Goal: Information Seeking & Learning: Learn about a topic

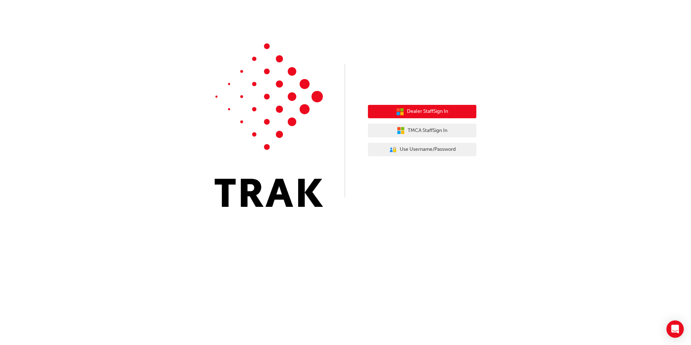
click at [402, 114] on icon "button" at bounding box center [401, 113] width 3 height 3
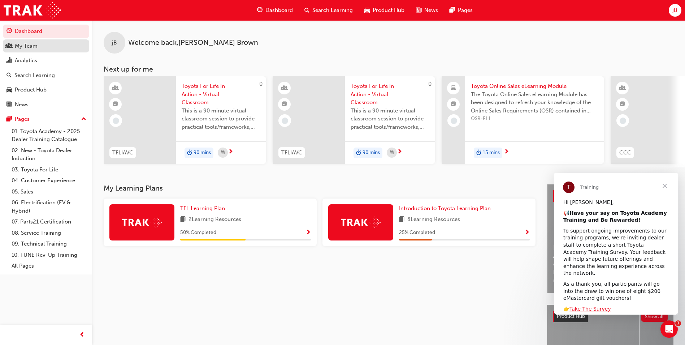
click at [61, 46] on div "My Team" at bounding box center [46, 46] width 79 height 9
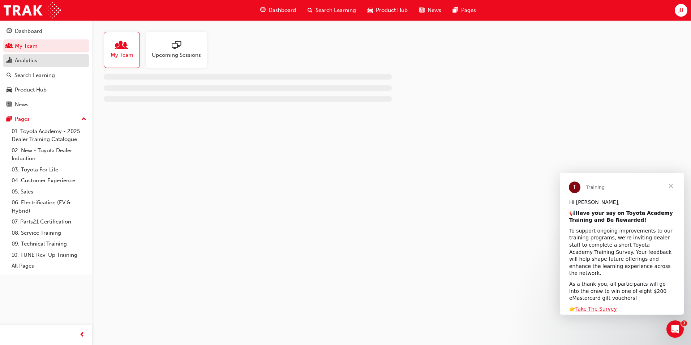
click at [54, 62] on div "Analytics" at bounding box center [46, 60] width 79 height 9
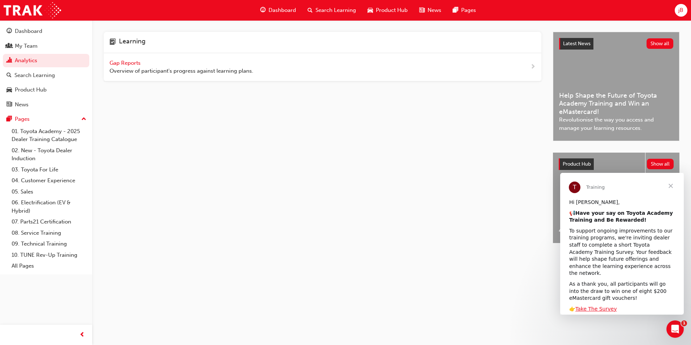
click at [137, 65] on span "Gap Reports" at bounding box center [125, 63] width 33 height 7
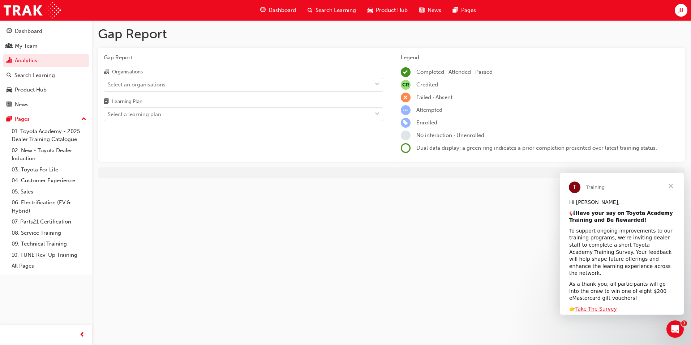
drag, startPoint x: 171, startPoint y: 77, endPoint x: 178, endPoint y: 86, distance: 12.4
click at [171, 77] on div "Organisations" at bounding box center [243, 72] width 279 height 10
click at [108, 81] on input "Organisations Select an organisations" at bounding box center [108, 84] width 1 height 6
click at [178, 87] on div "Select an organisations" at bounding box center [238, 84] width 268 height 13
click at [108, 87] on input "Organisations 0 results available. Select is focused ,type to refine list, pres…" at bounding box center [108, 84] width 1 height 6
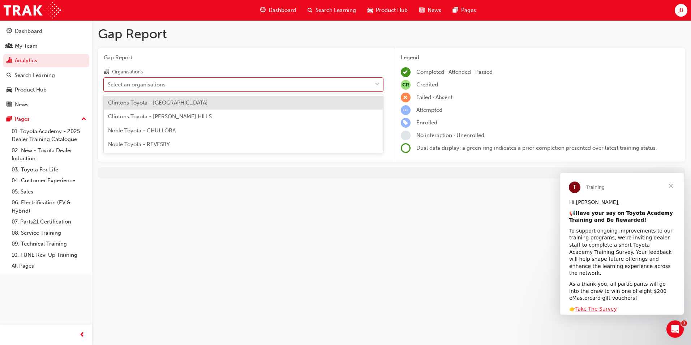
click at [177, 114] on span "Clintons Toyota - GREGORY HILLS" at bounding box center [160, 116] width 104 height 7
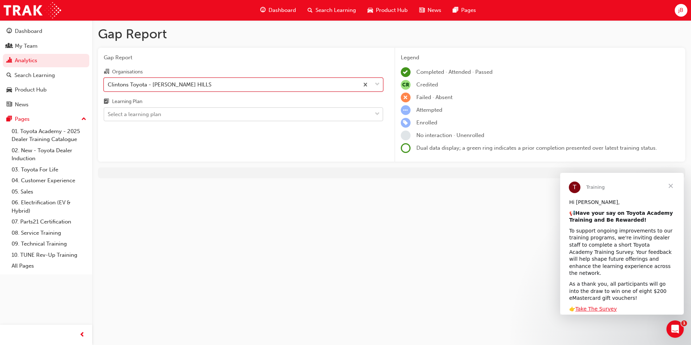
click at [177, 115] on div "Select a learning plan" at bounding box center [238, 114] width 268 height 13
click at [108, 115] on input "Learning Plan Select a learning plan" at bounding box center [108, 114] width 1 height 6
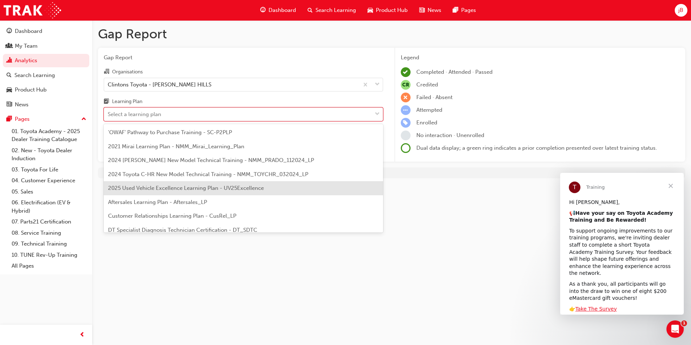
click at [202, 191] on div "2025 Used Vehicle Excellence Learning Plan - UV25Excellence" at bounding box center [243, 188] width 279 height 14
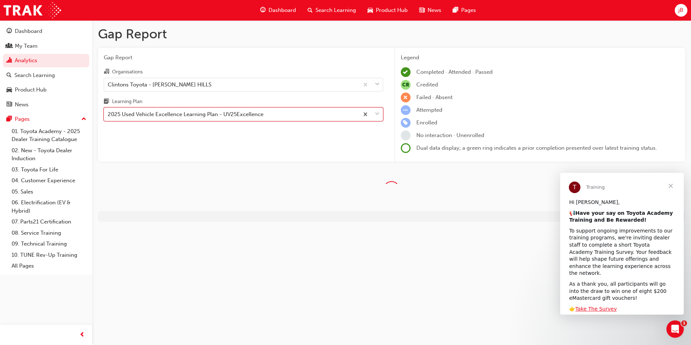
click at [675, 185] on span "Close" at bounding box center [670, 186] width 26 height 26
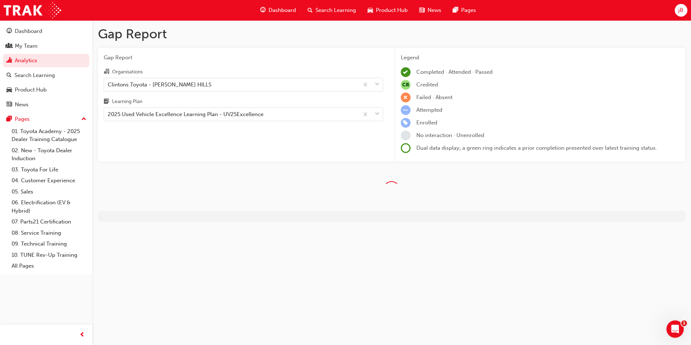
click at [350, 145] on div "Gap Report Organisations Clintons Toyota - GREGORY HILLS Learning Plan 2025 Use…" at bounding box center [243, 105] width 291 height 114
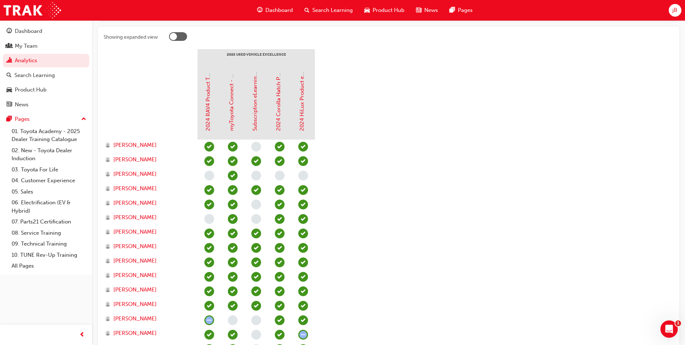
scroll to position [69, 0]
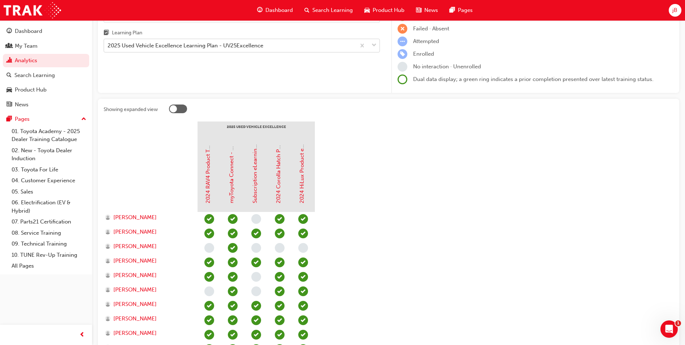
click at [218, 46] on div "2025 Used Vehicle Excellence Learning Plan - UV25Excellence" at bounding box center [186, 46] width 156 height 8
click at [108, 46] on input "Learning Plan 2025 Used Vehicle Excellence Learning Plan - UV25Excellence" at bounding box center [108, 45] width 1 height 6
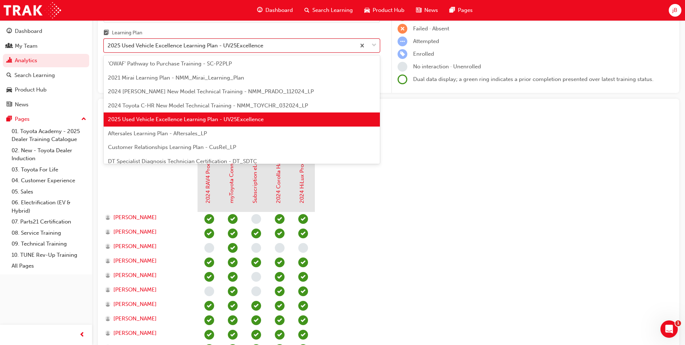
click at [226, 33] on div "Learning Plan" at bounding box center [242, 34] width 276 height 10
click at [108, 42] on input "Learning Plan option 2025 Used Vehicle Excellence Learning Plan - UV25Excellenc…" at bounding box center [108, 45] width 1 height 6
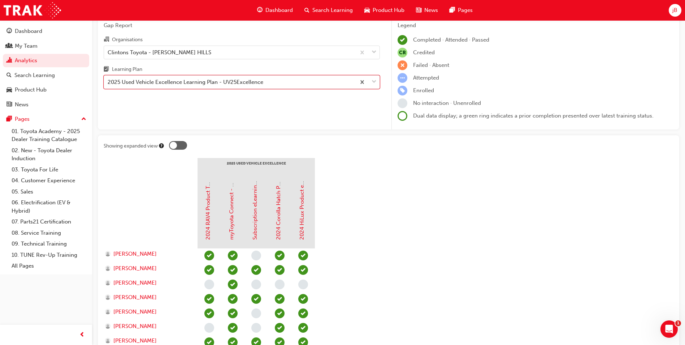
scroll to position [0, 0]
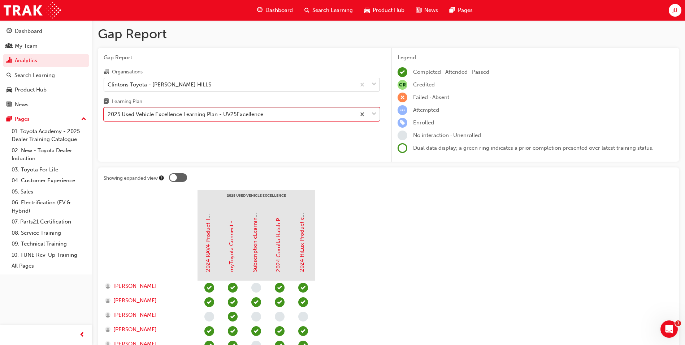
click at [200, 87] on div "Clintons Toyota - GREGORY HILLS" at bounding box center [230, 84] width 252 height 13
click at [108, 87] on input "Organisations Clintons Toyota - GREGORY HILLS" at bounding box center [108, 84] width 1 height 6
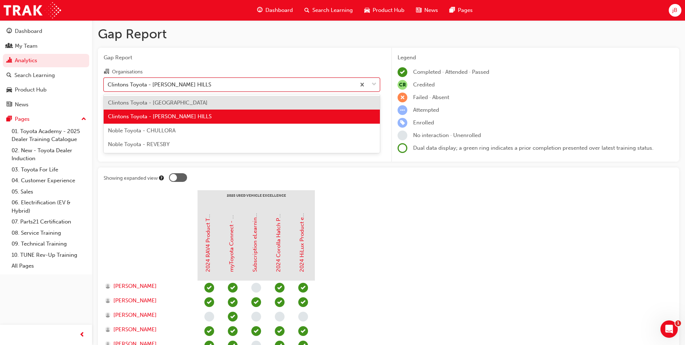
click at [193, 102] on span "Clintons Toyota - CAMPBELLTOWN" at bounding box center [158, 102] width 100 height 7
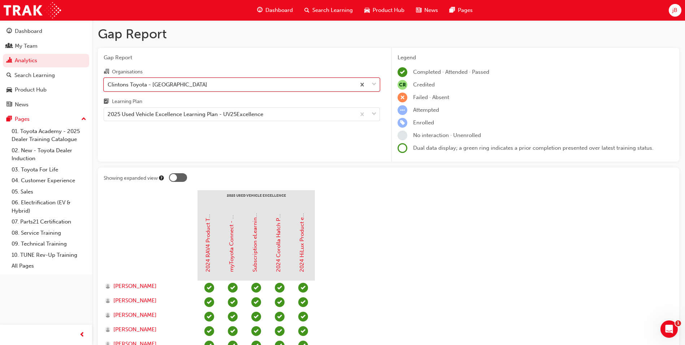
click at [173, 79] on div "Clintons Toyota - CAMPBELLTOWN" at bounding box center [230, 84] width 252 height 13
click at [108, 81] on input "Organisations option Clintons Toyota - CAMPBELLTOWN, selected. 0 results availa…" at bounding box center [108, 84] width 1 height 6
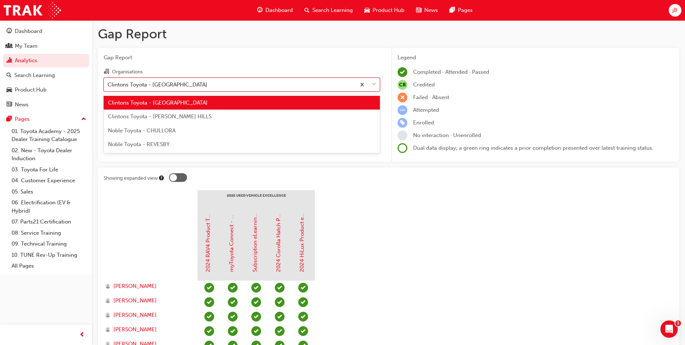
click at [187, 116] on span "Clintons Toyota - GREGORY HILLS" at bounding box center [160, 116] width 104 height 7
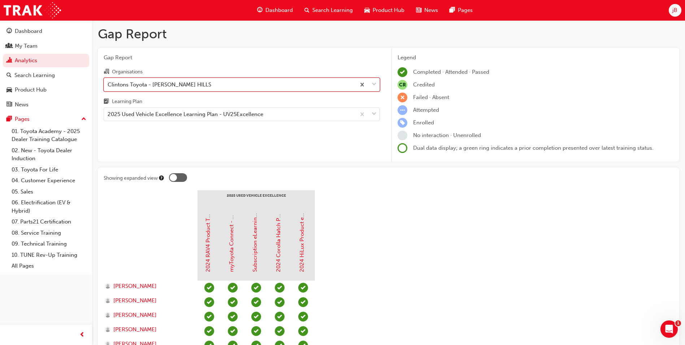
click at [301, 87] on div "Clintons Toyota - GREGORY HILLS" at bounding box center [230, 84] width 252 height 13
click at [108, 87] on input "Organisations option Clintons Toyota - GREGORY HILLS, selected. 0 results avail…" at bounding box center [108, 84] width 1 height 6
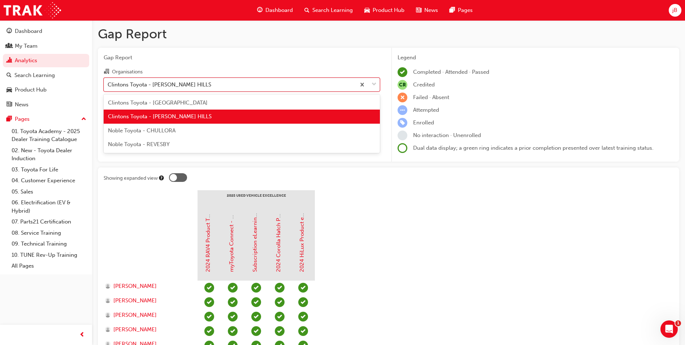
click at [239, 118] on div "Clintons Toyota - GREGORY HILLS" at bounding box center [242, 116] width 276 height 14
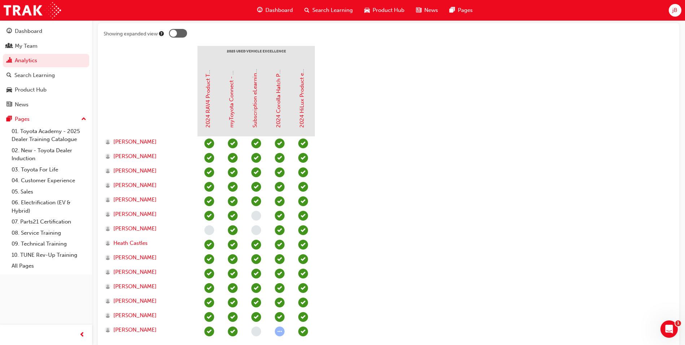
scroll to position [144, 0]
click at [318, 163] on div at bounding box center [268, 244] width 141 height 217
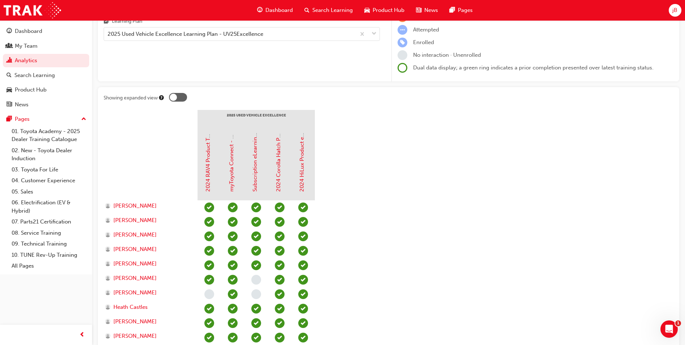
scroll to position [0, 0]
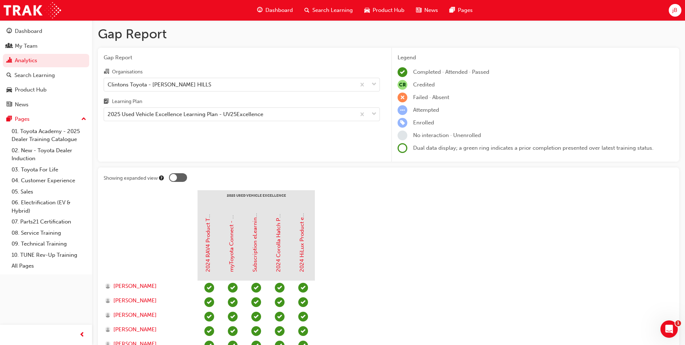
click at [265, 122] on div "Gap Report Organisations Clintons Toyota - GREGORY HILLS Learning Plan 2025 Use…" at bounding box center [242, 105] width 288 height 114
click at [252, 107] on div "Learning Plan" at bounding box center [242, 102] width 276 height 10
click at [108, 111] on input "Learning Plan 2025 Used Vehicle Excellence Learning Plan - UV25Excellence" at bounding box center [108, 114] width 1 height 6
click at [251, 112] on div "2025 Used Vehicle Excellence Learning Plan - UV25Excellence" at bounding box center [186, 114] width 156 height 8
click at [108, 112] on input "Learning Plan option 2025 Used Vehicle Excellence Learning Plan - UV25Excellenc…" at bounding box center [108, 114] width 1 height 6
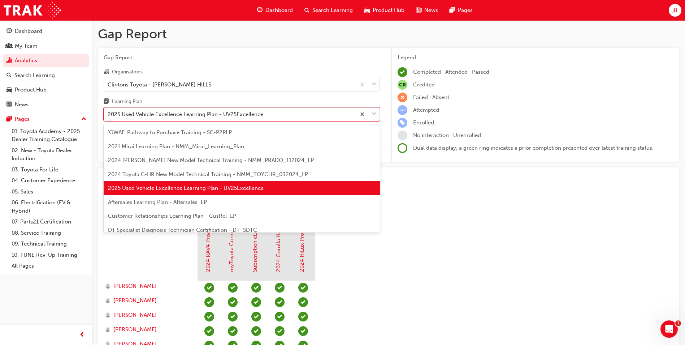
click at [227, 186] on span "2025 Used Vehicle Excellence Learning Plan - UV25Excellence" at bounding box center [186, 188] width 156 height 7
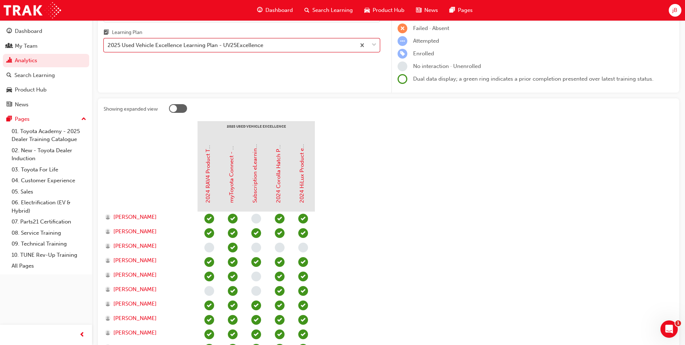
scroll to position [181, 0]
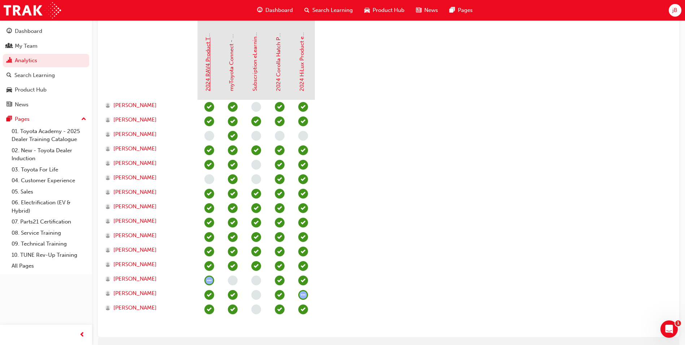
click at [210, 61] on link "2024 RAV4 Product Training" at bounding box center [208, 55] width 7 height 71
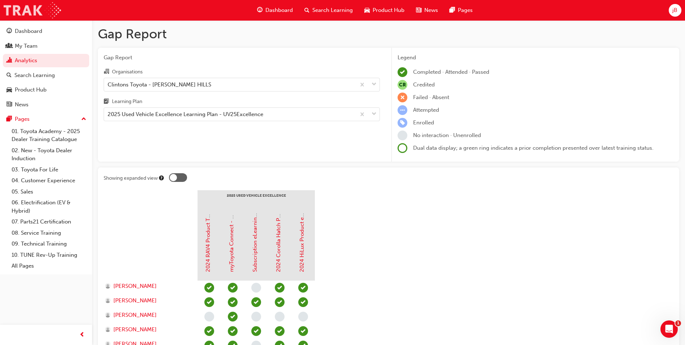
drag, startPoint x: 20, startPoint y: 7, endPoint x: 34, endPoint y: 5, distance: 14.3
click at [20, 7] on img at bounding box center [32, 10] width 57 height 16
